Goal: Find specific page/section: Find specific page/section

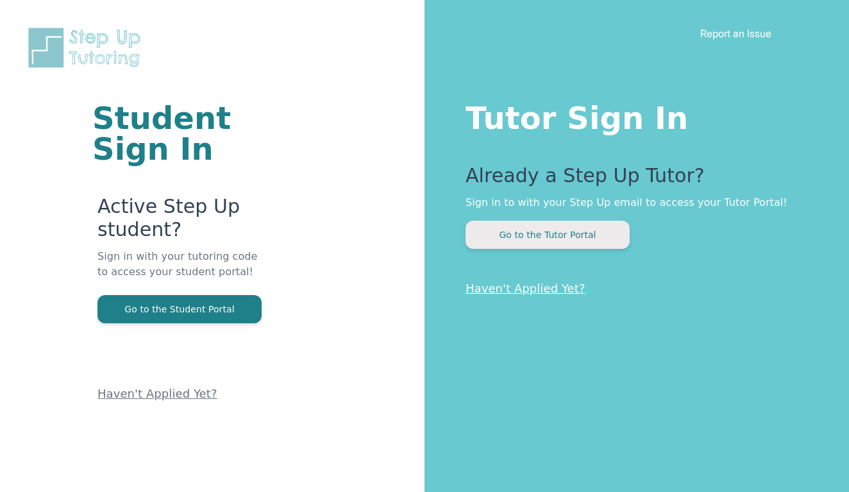
click at [551, 231] on button "Go to the Tutor Portal" at bounding box center [547, 235] width 164 height 28
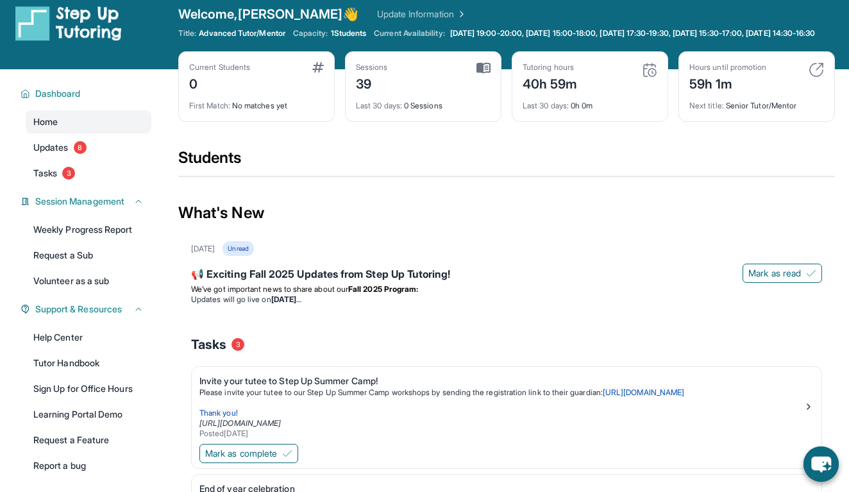
scroll to position [9, 0]
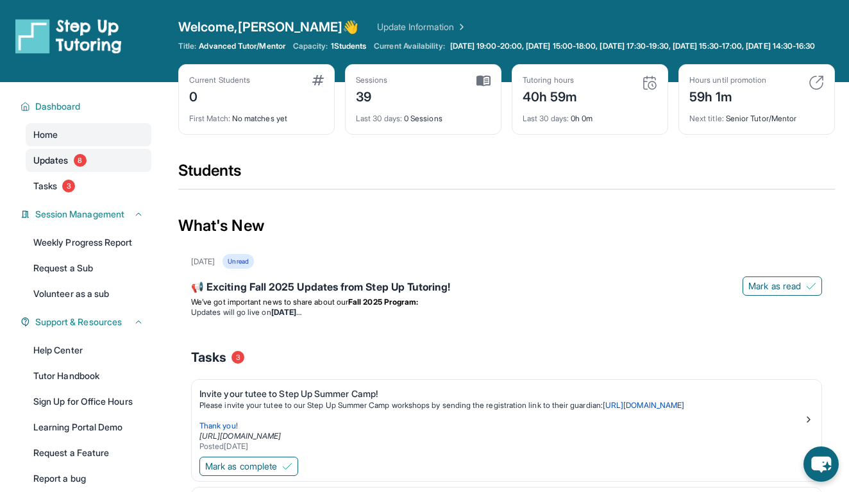
click at [65, 166] on span "Updates" at bounding box center [50, 160] width 35 height 13
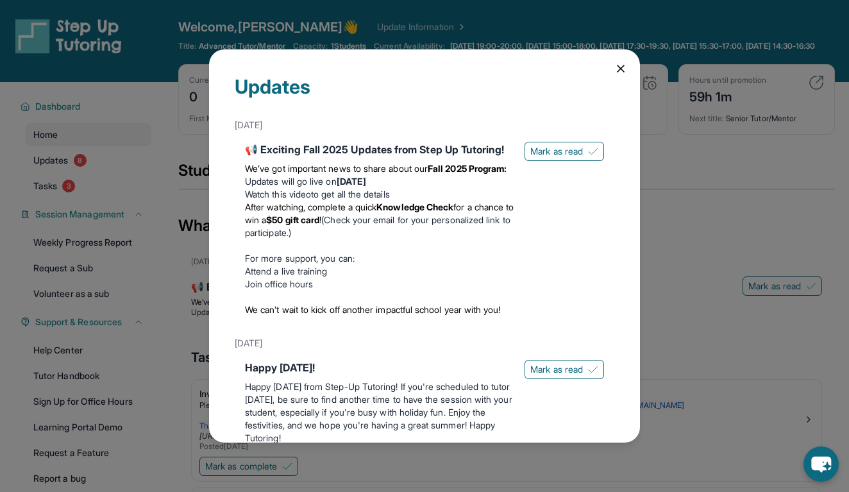
click at [620, 72] on icon at bounding box center [620, 68] width 13 height 13
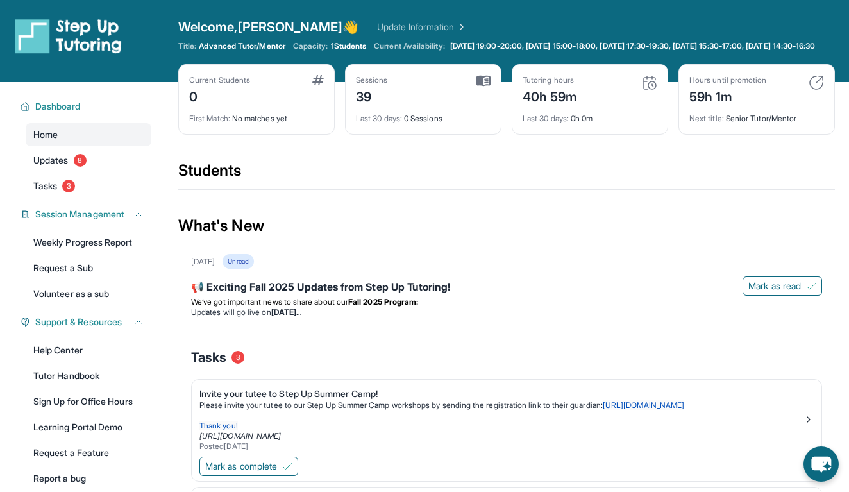
click at [274, 135] on div "Current Students 0 First Match : No matches yet" at bounding box center [256, 99] width 156 height 71
click at [270, 124] on div "First Match : No matches yet" at bounding box center [256, 115] width 135 height 18
click at [377, 27] on link "Update Information" at bounding box center [422, 27] width 90 height 13
click at [202, 97] on div "0" at bounding box center [219, 95] width 61 height 21
